Goal: Information Seeking & Learning: Learn about a topic

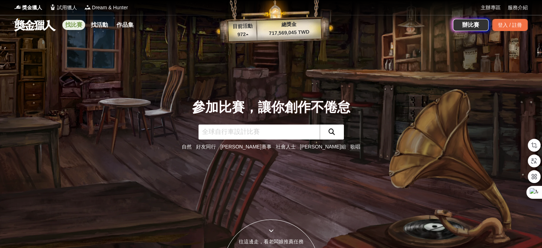
click at [76, 27] on link "找比賽" at bounding box center [73, 25] width 23 height 10
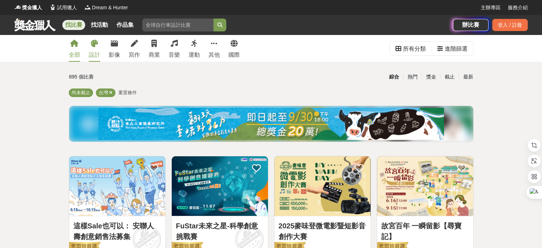
click at [99, 45] on link "設計" at bounding box center [94, 48] width 11 height 27
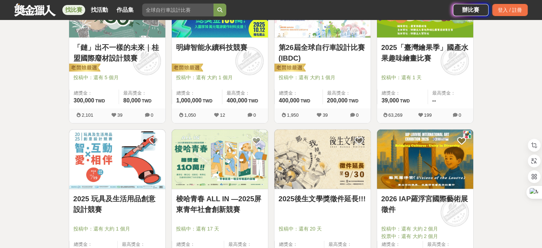
scroll to position [214, 0]
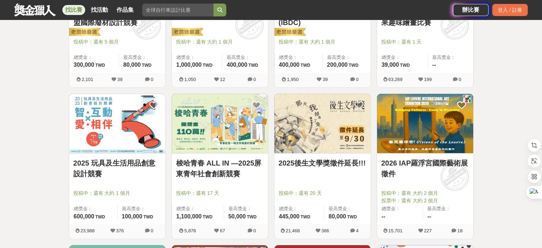
click at [130, 127] on img at bounding box center [117, 124] width 96 height 60
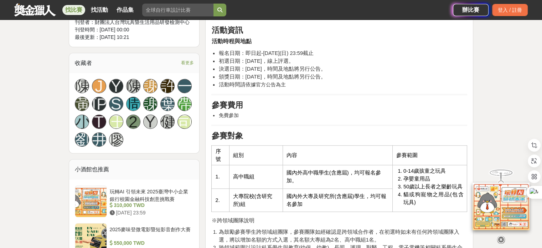
scroll to position [285, 0]
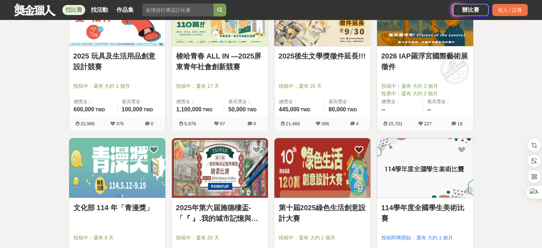
scroll to position [356, 0]
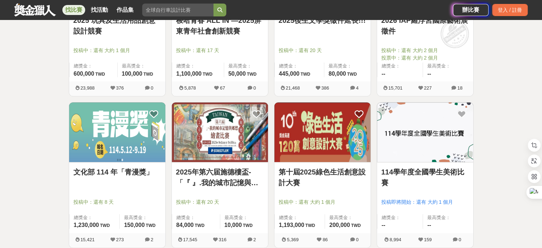
click at [232, 169] on link "2025年第六届施德樓盃-「『 』.我的城市記憶與鄉愁」繪畫比賽" at bounding box center [220, 176] width 88 height 21
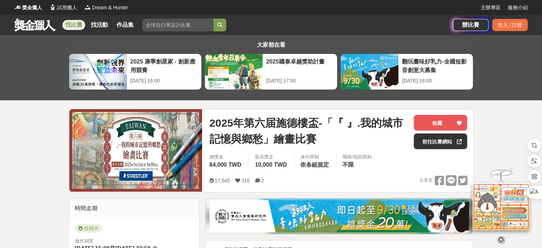
scroll to position [356, 0]
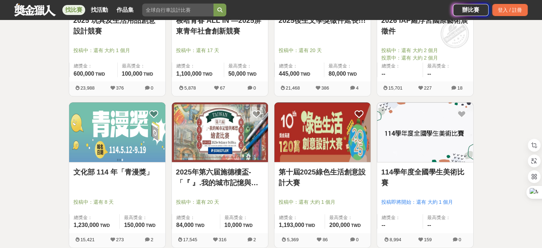
click at [341, 174] on link "第十屆2025綠色生活創意設計大賽" at bounding box center [323, 176] width 88 height 21
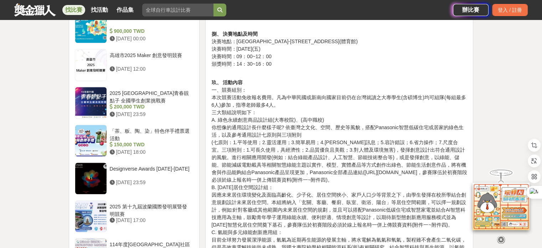
scroll to position [855, 0]
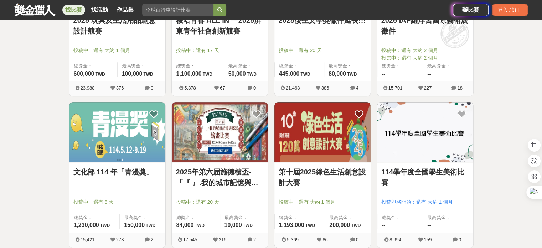
scroll to position [392, 0]
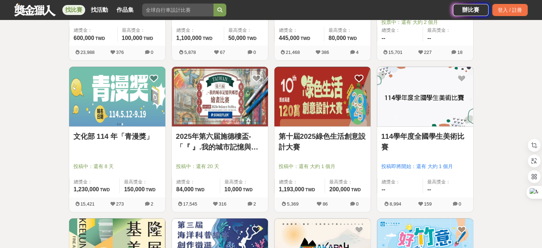
drag, startPoint x: 477, startPoint y: 139, endPoint x: 504, endPoint y: 139, distance: 27.1
click at [504, 139] on div "全部 設計 影像 寫作 商業 音樂 運動 其他 國際 所有分類 進階篩選 197 個比賽 綜合 熱門 獎金 截止 最新 繪畫比賽 平面設計比賽 產品設計比賽 …" at bounding box center [271, 208] width 542 height 1131
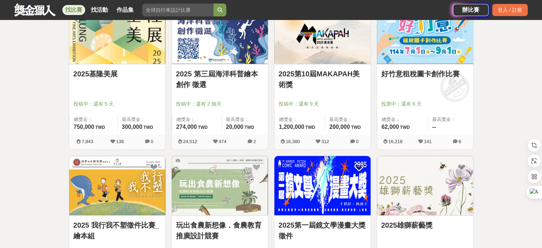
scroll to position [642, 0]
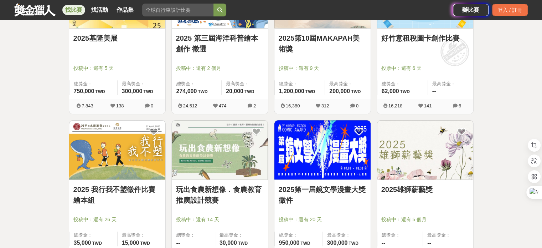
click at [214, 187] on link "玩出食農新想像．食農教育推廣設計競賽" at bounding box center [220, 194] width 88 height 21
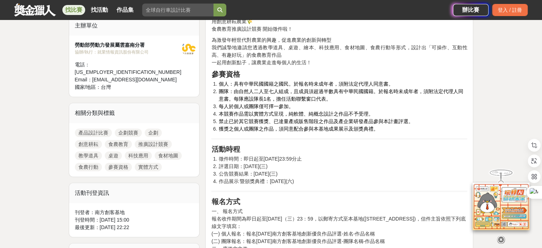
scroll to position [143, 0]
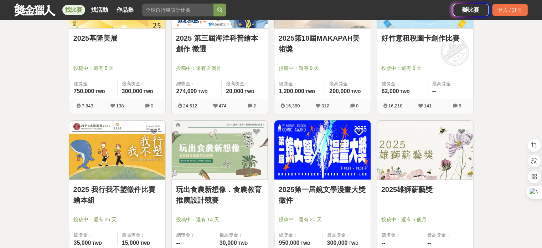
scroll to position [677, 0]
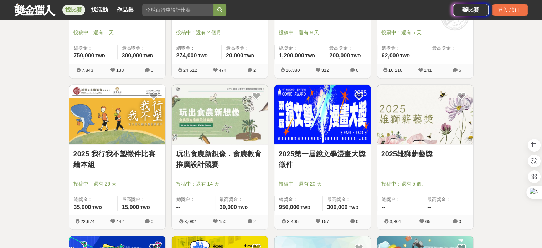
click at [204, 154] on link "玩出食農新想像．食農教育推廣設計競賽" at bounding box center [220, 158] width 88 height 21
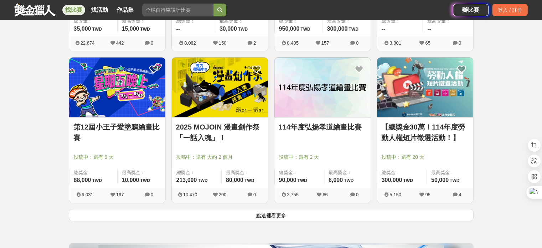
scroll to position [891, 0]
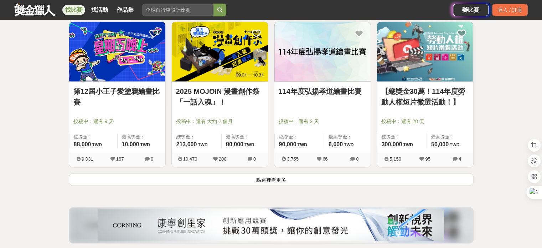
click at [264, 179] on button "點這裡看更多" at bounding box center [271, 179] width 405 height 12
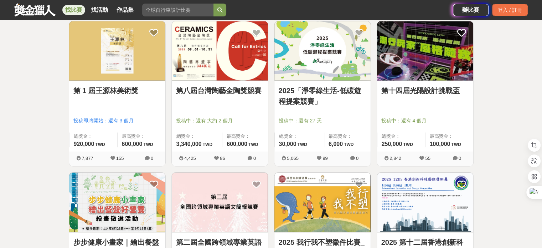
scroll to position [1568, 0]
